Goal: Check status: Check status

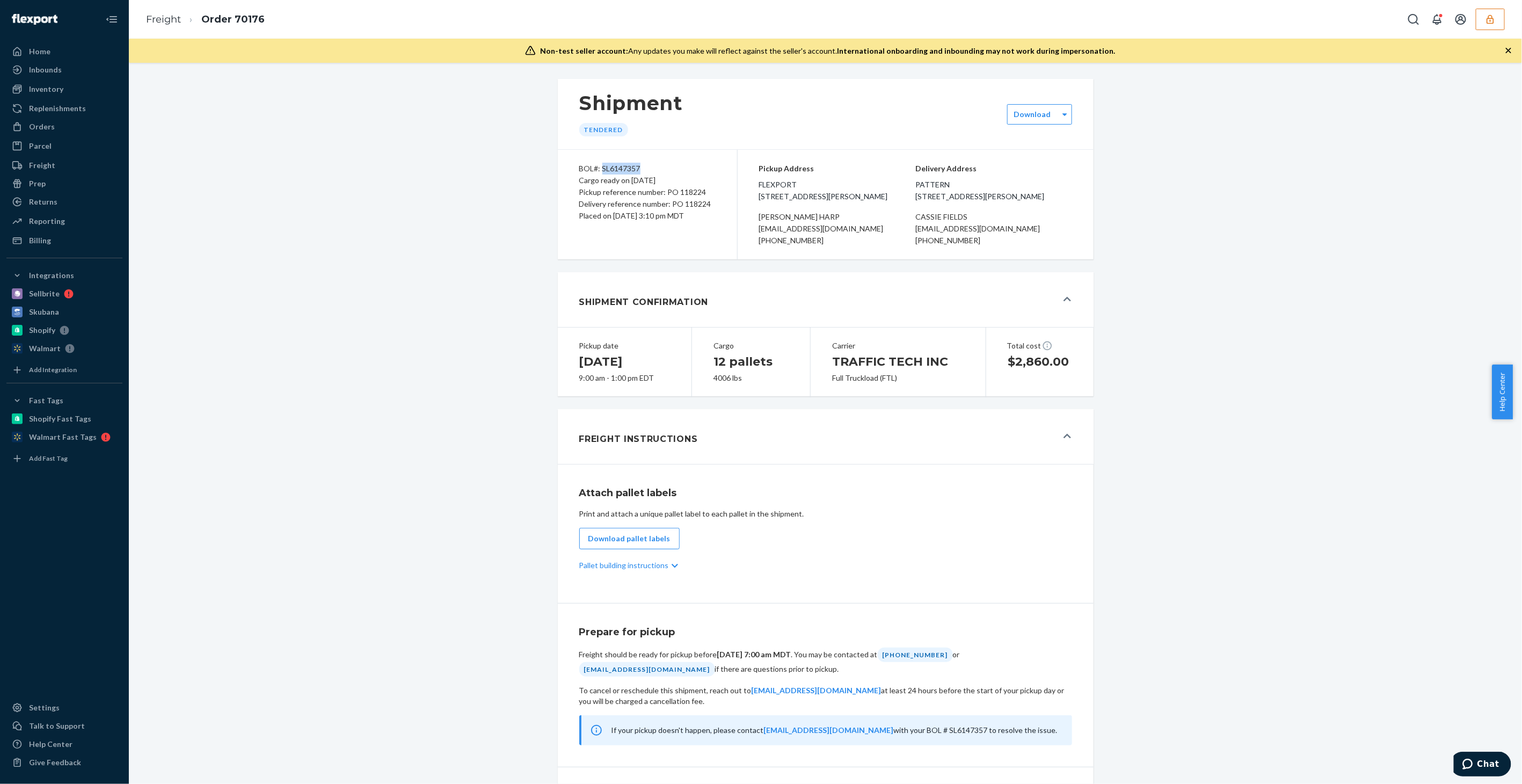
drag, startPoint x: 640, startPoint y: 170, endPoint x: 598, endPoint y: 172, distance: 42.0
click at [598, 172] on div "BOL#: SL6147357" at bounding box center [647, 169] width 136 height 12
copy div "SL6147357"
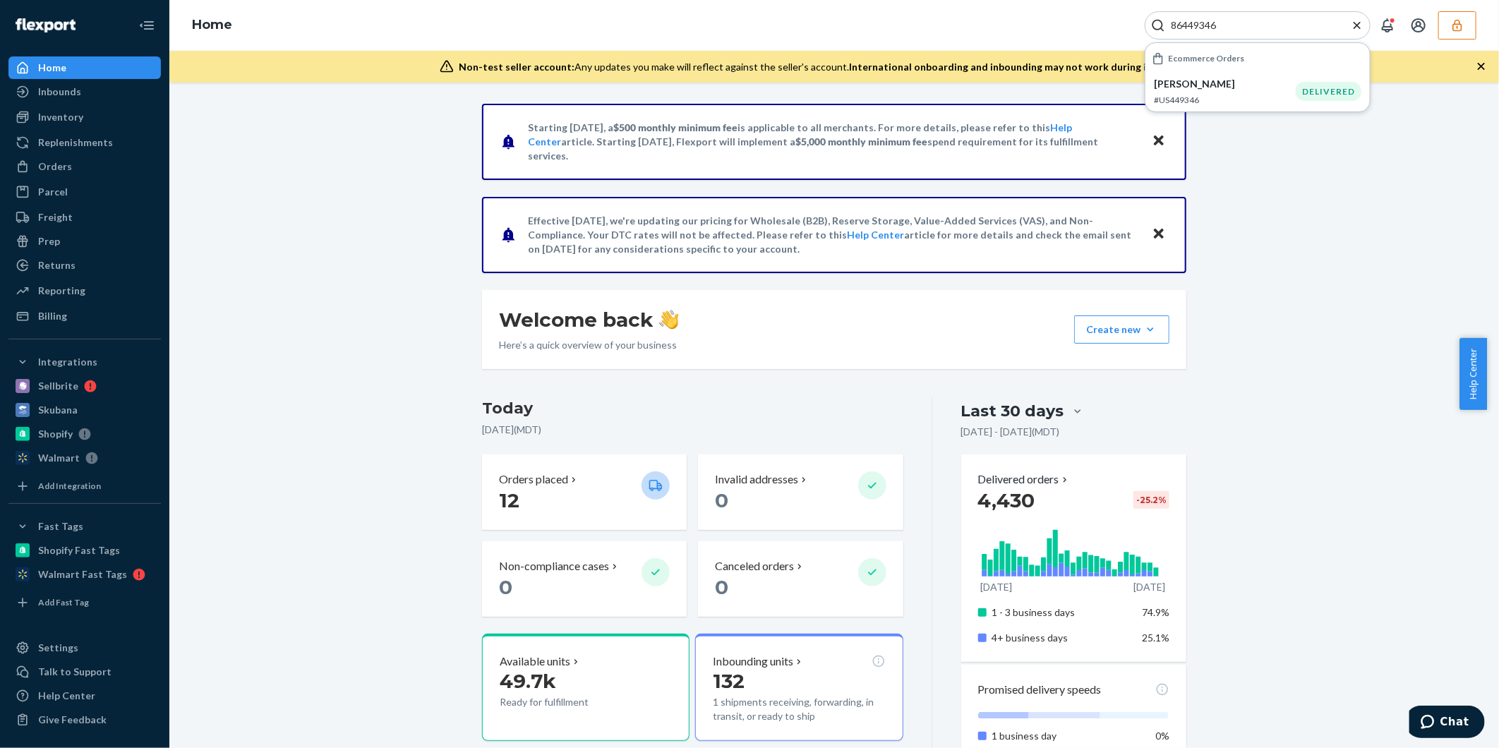
drag, startPoint x: 1268, startPoint y: 25, endPoint x: 1131, endPoint y: 25, distance: 136.9
click at [1131, 25] on div "Home 86449346 Ecommerce Orders Donna Copley #US449346 DELIVERED" at bounding box center [834, 25] width 1330 height 51
type input "70176"
